Goal: Find specific page/section: Find specific page/section

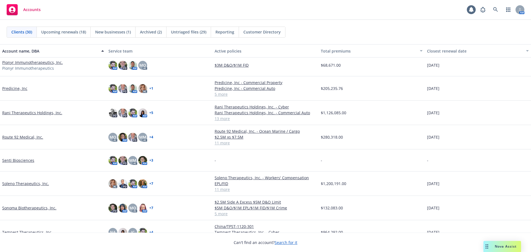
scroll to position [507, 0]
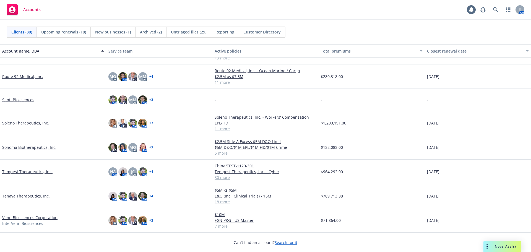
click at [40, 146] on link "Sonoma Biotherapeutics, Inc." at bounding box center [29, 147] width 54 height 6
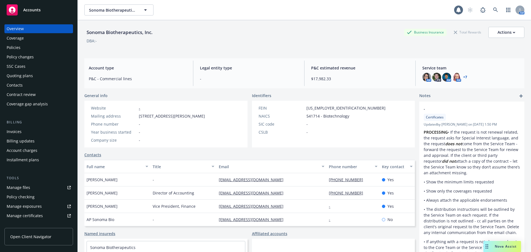
click at [34, 48] on div "Policies" at bounding box center [39, 47] width 64 height 9
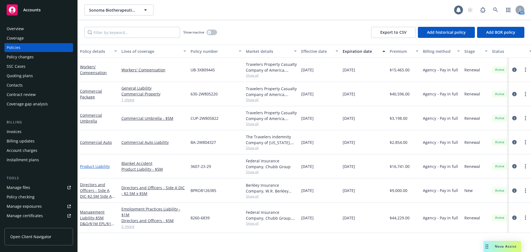
click at [103, 166] on link "Product Liability" at bounding box center [95, 166] width 30 height 5
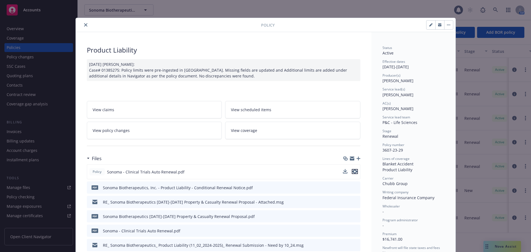
click at [354, 172] on icon "preview file" at bounding box center [355, 172] width 5 height 4
click at [345, 172] on icon "download file" at bounding box center [346, 171] width 4 height 4
click at [84, 25] on icon "close" at bounding box center [85, 24] width 3 height 3
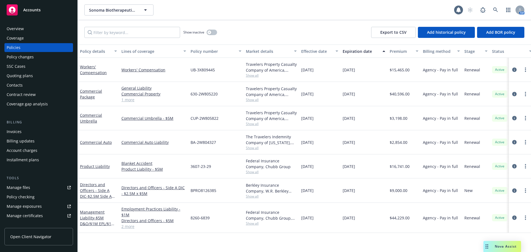
click at [29, 189] on div "Manage files" at bounding box center [19, 187] width 24 height 9
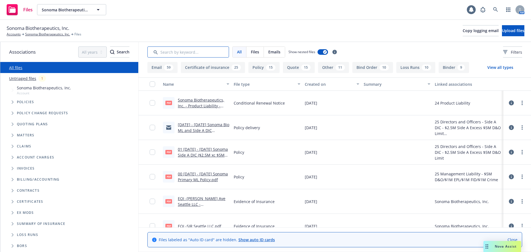
click at [203, 50] on input "Search by keyword..." at bounding box center [189, 52] width 82 height 11
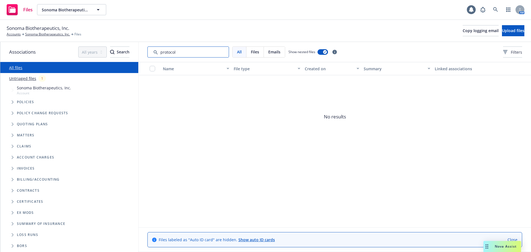
type input "protocol"
